Goal: Task Accomplishment & Management: Complete application form

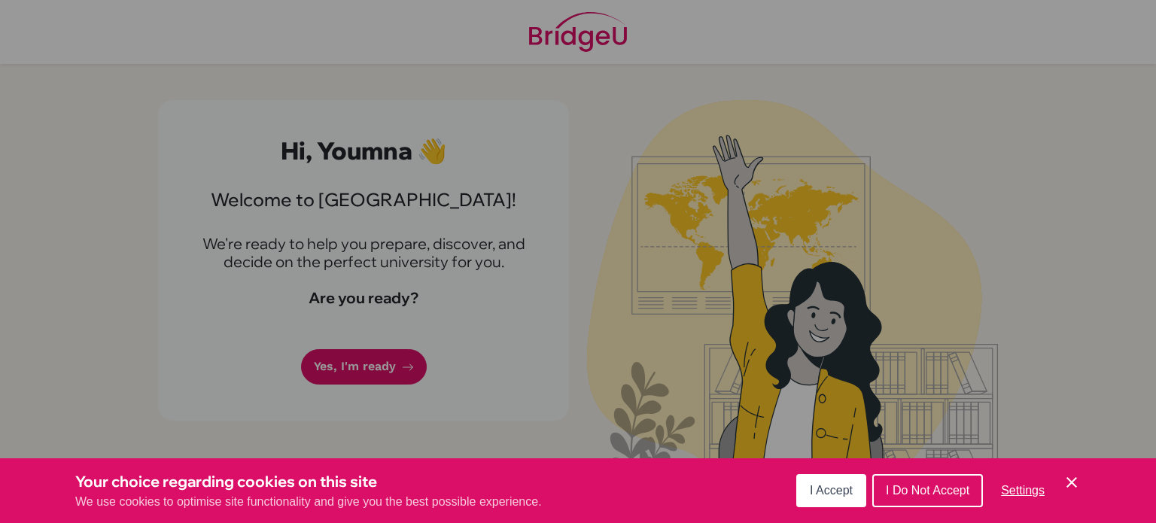
click at [910, 494] on span "I Do Not Accept" at bounding box center [928, 490] width 84 height 13
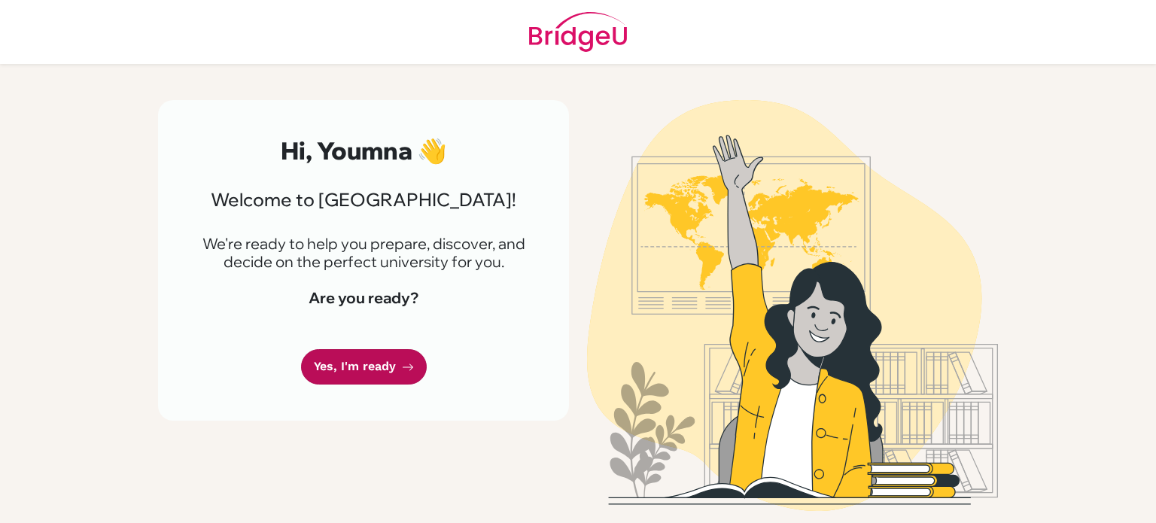
click at [396, 358] on link "Yes, I'm ready" at bounding box center [364, 366] width 126 height 35
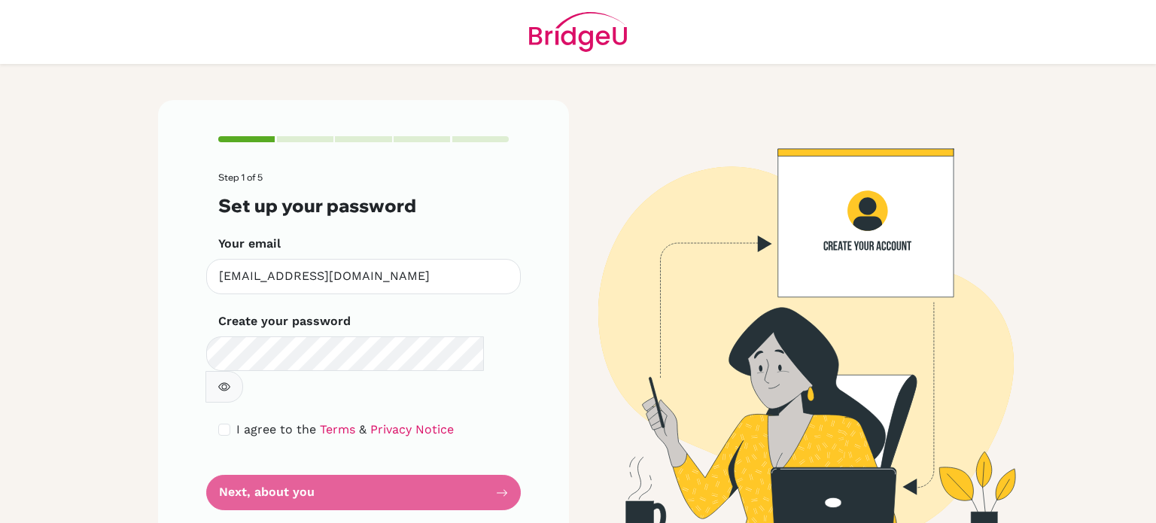
click at [324, 455] on form "Step 1 of 5 Set up your password Your email [EMAIL_ADDRESS][DOMAIN_NAME] Invali…" at bounding box center [363, 341] width 290 height 338
click at [230, 421] on div "I agree to the Terms & Privacy Notice" at bounding box center [363, 430] width 290 height 18
click at [228, 424] on input "checkbox" at bounding box center [224, 430] width 12 height 12
checkbox input "true"
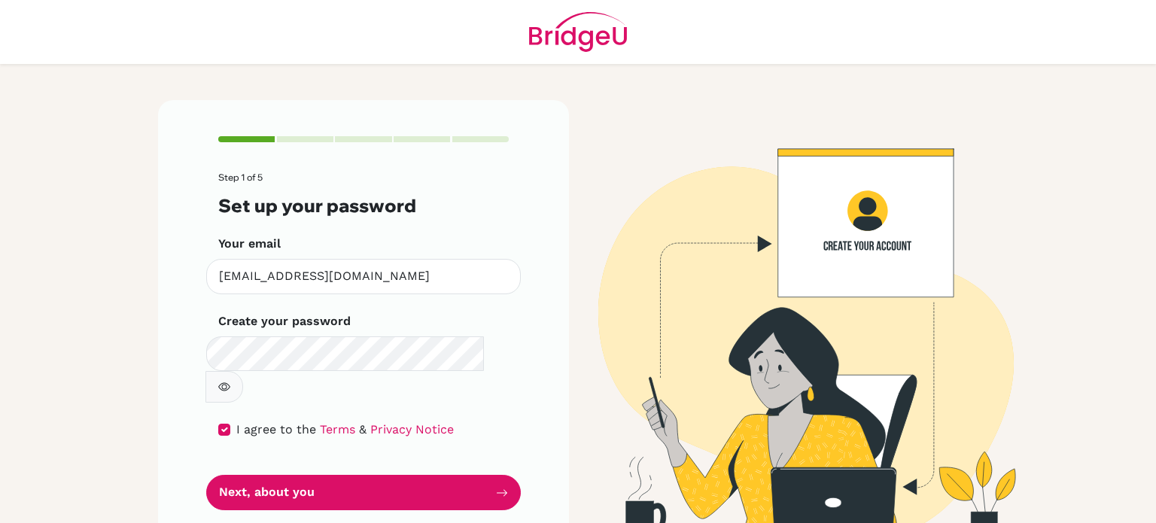
click at [315, 433] on form "Step 1 of 5 Set up your password Your email [EMAIL_ADDRESS][DOMAIN_NAME] Invali…" at bounding box center [363, 341] width 290 height 338
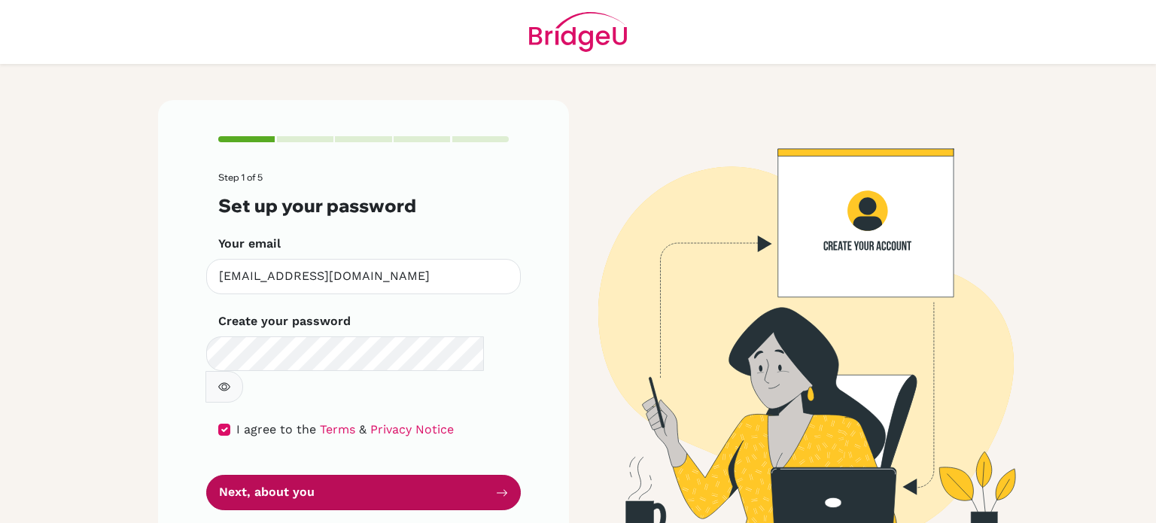
click at [308, 475] on button "Next, about you" at bounding box center [363, 492] width 315 height 35
